Goal: Task Accomplishment & Management: Manage account settings

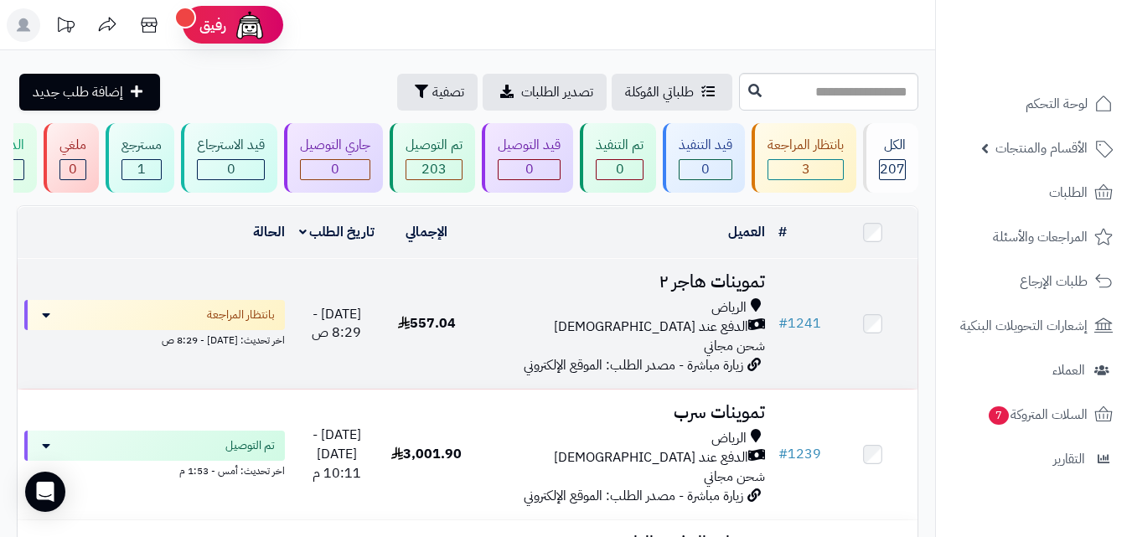
click at [685, 288] on h3 "تموينات هاجر ٢" at bounding box center [621, 281] width 287 height 19
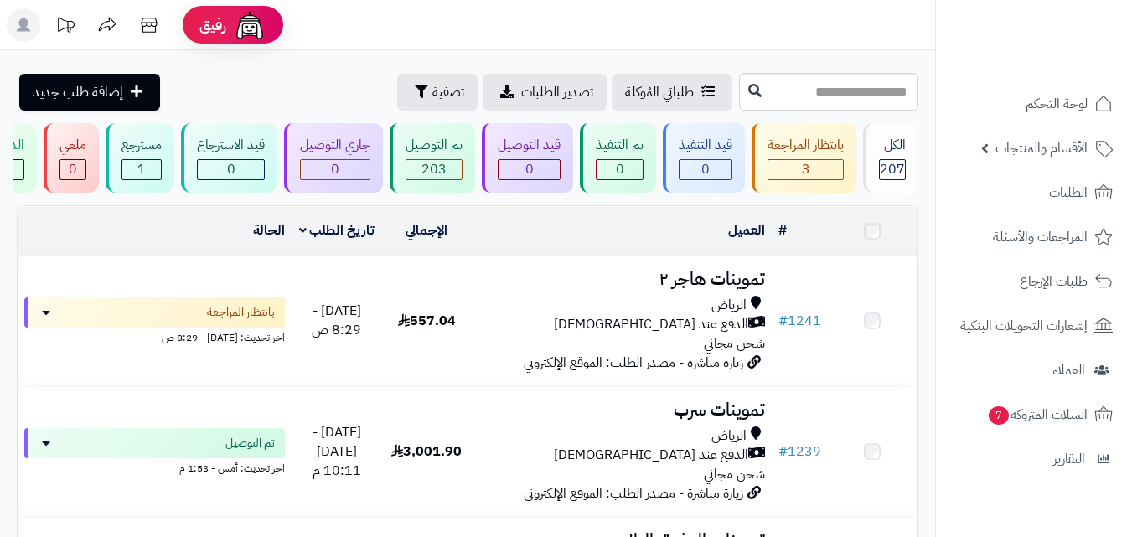
scroll to position [340, 0]
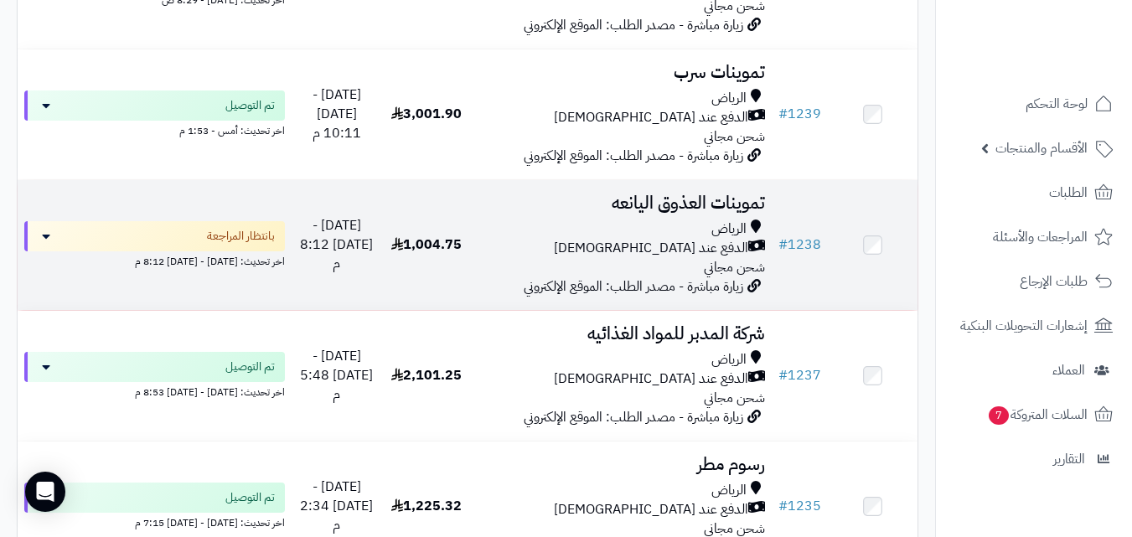
click at [678, 238] on div "الرياض" at bounding box center [621, 228] width 287 height 19
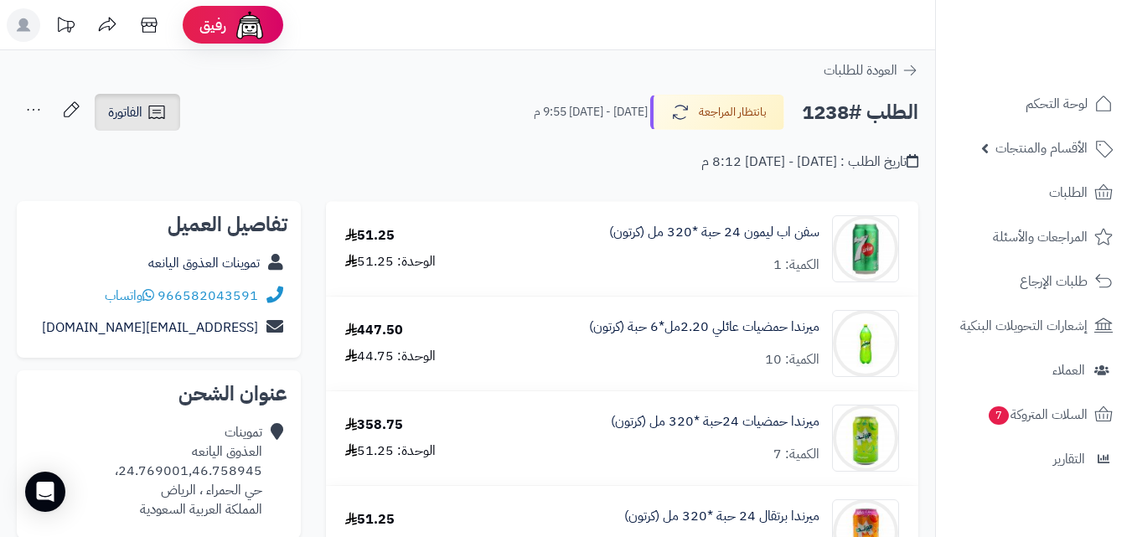
click at [160, 100] on link "الفاتورة" at bounding box center [137, 112] width 85 height 37
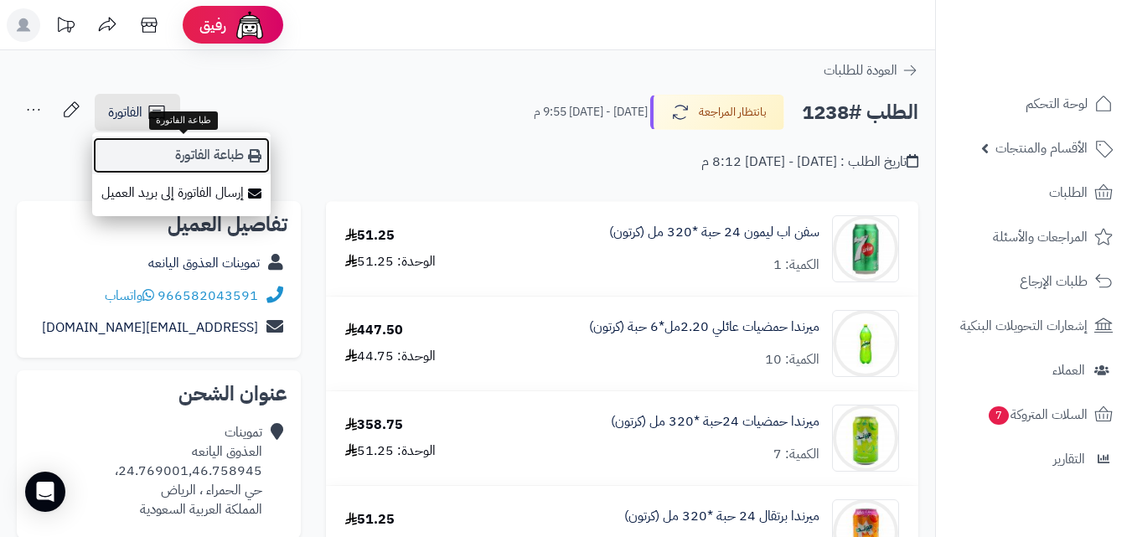
click at [180, 142] on link "طباعة الفاتورة" at bounding box center [181, 156] width 178 height 38
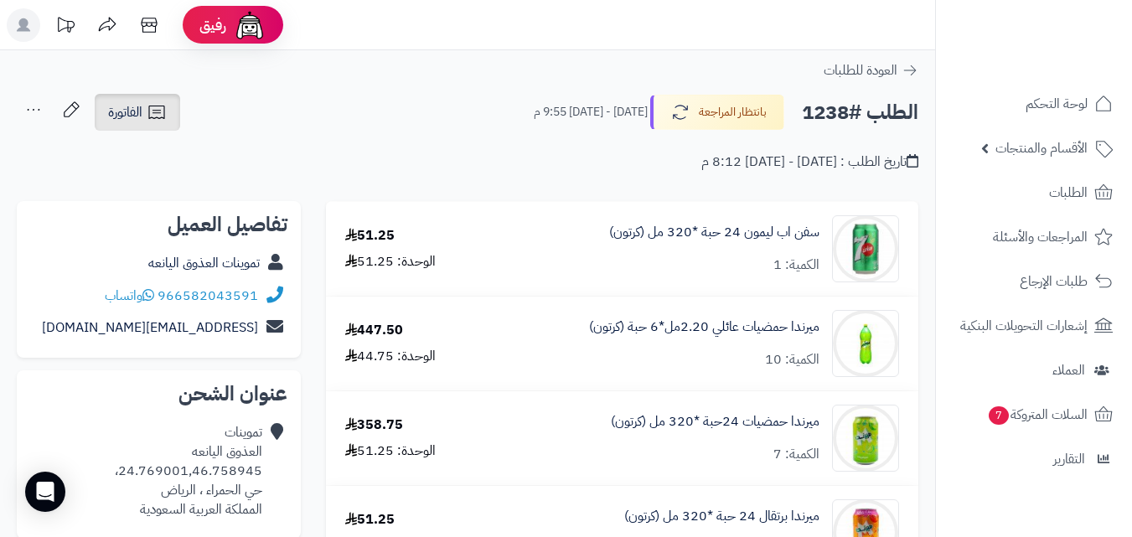
click at [148, 126] on link "الفاتورة" at bounding box center [137, 112] width 85 height 37
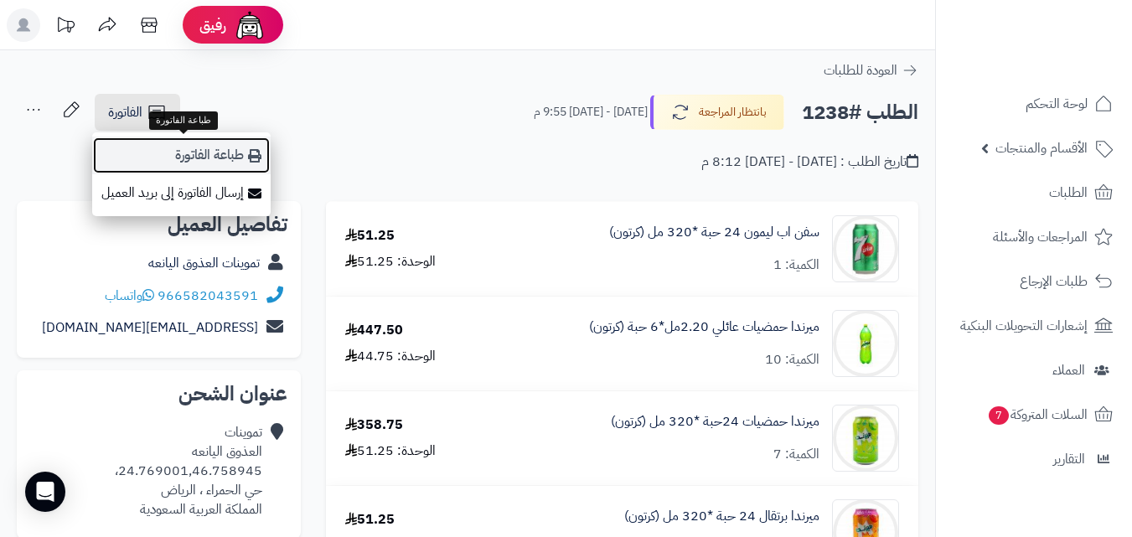
click at [196, 168] on link "طباعة الفاتورة" at bounding box center [181, 156] width 178 height 38
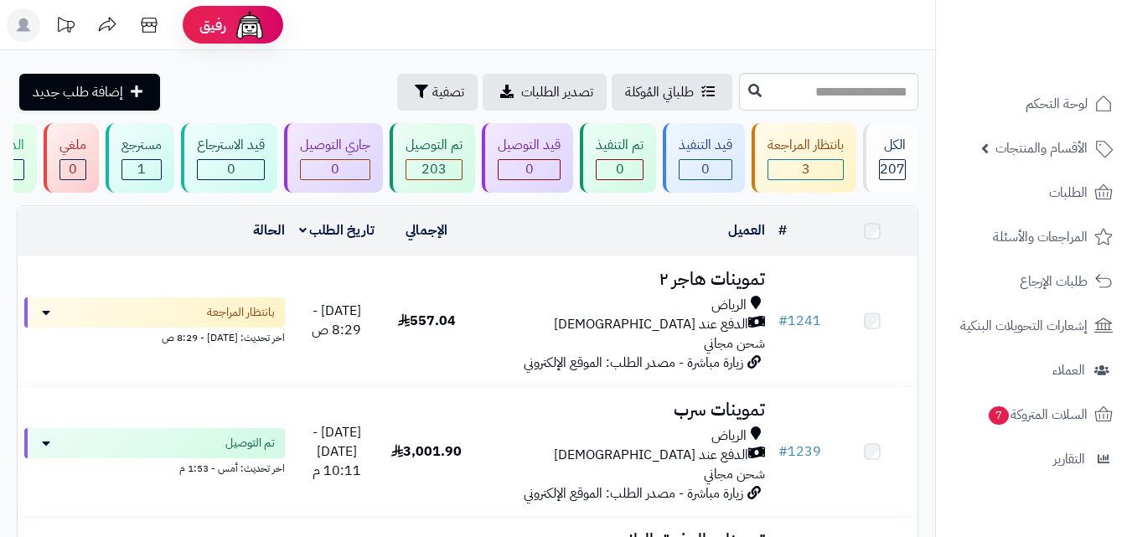
scroll to position [340, 0]
